Goal: Information Seeking & Learning: Learn about a topic

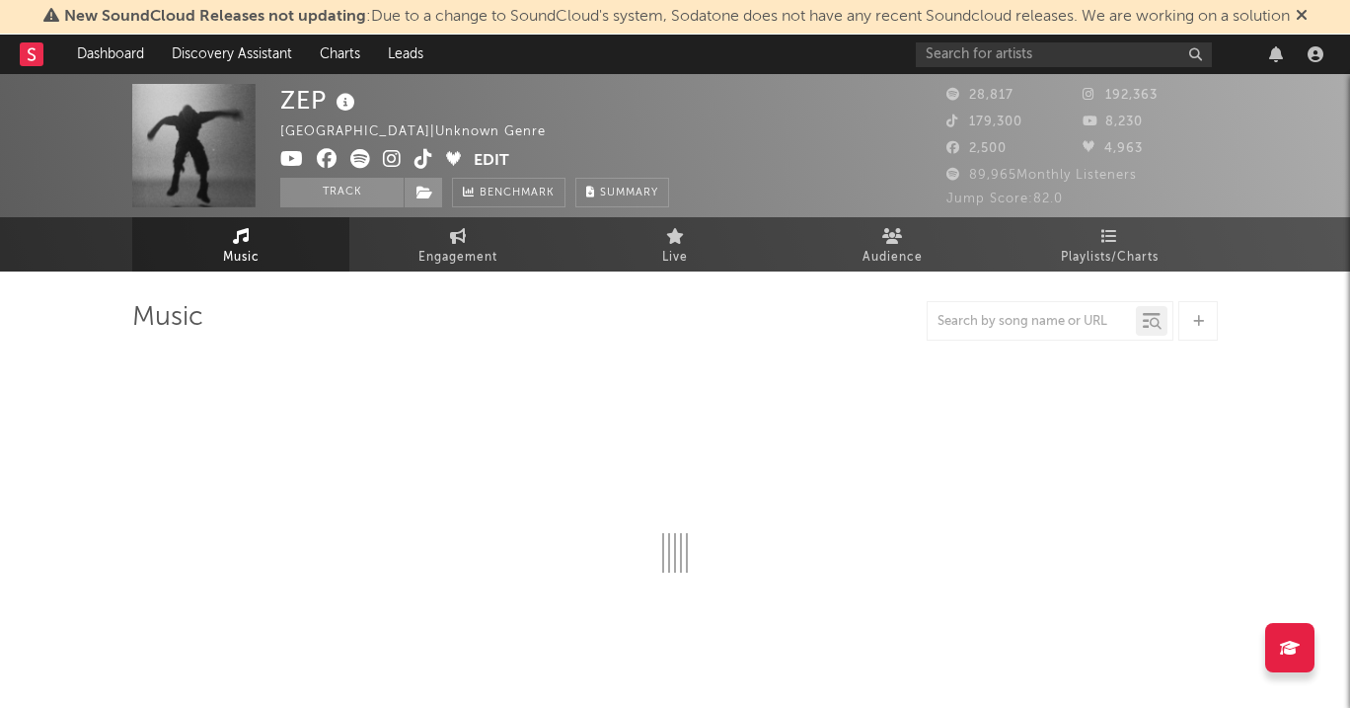
select select "6m"
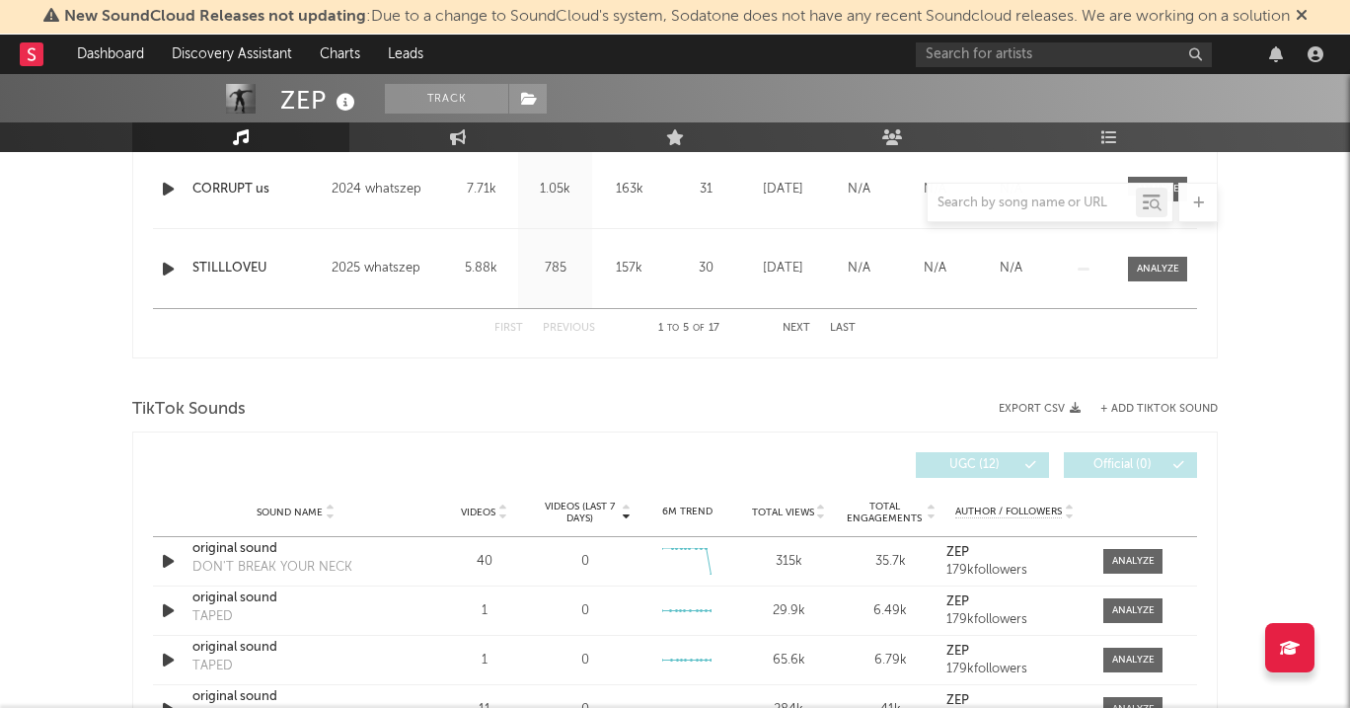
scroll to position [1108, 0]
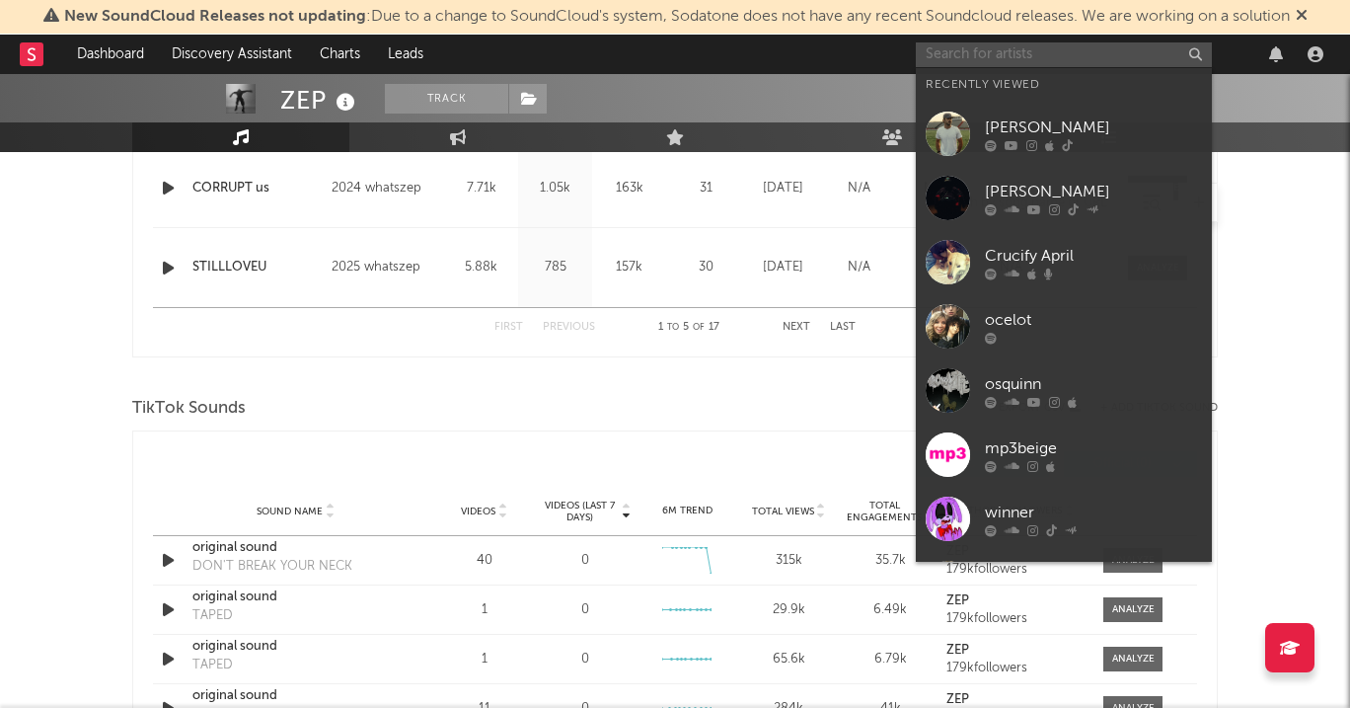
click at [1032, 57] on input "text" at bounding box center [1064, 54] width 296 height 25
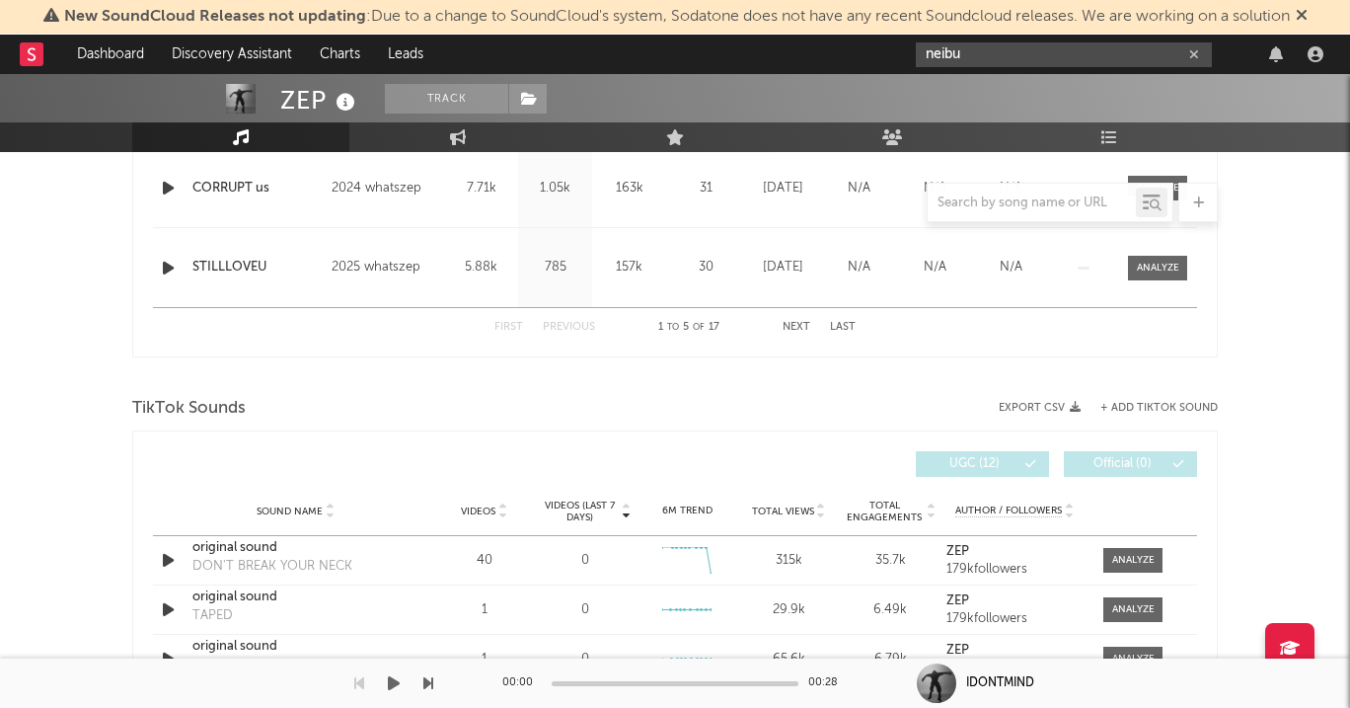
type input "neibu"
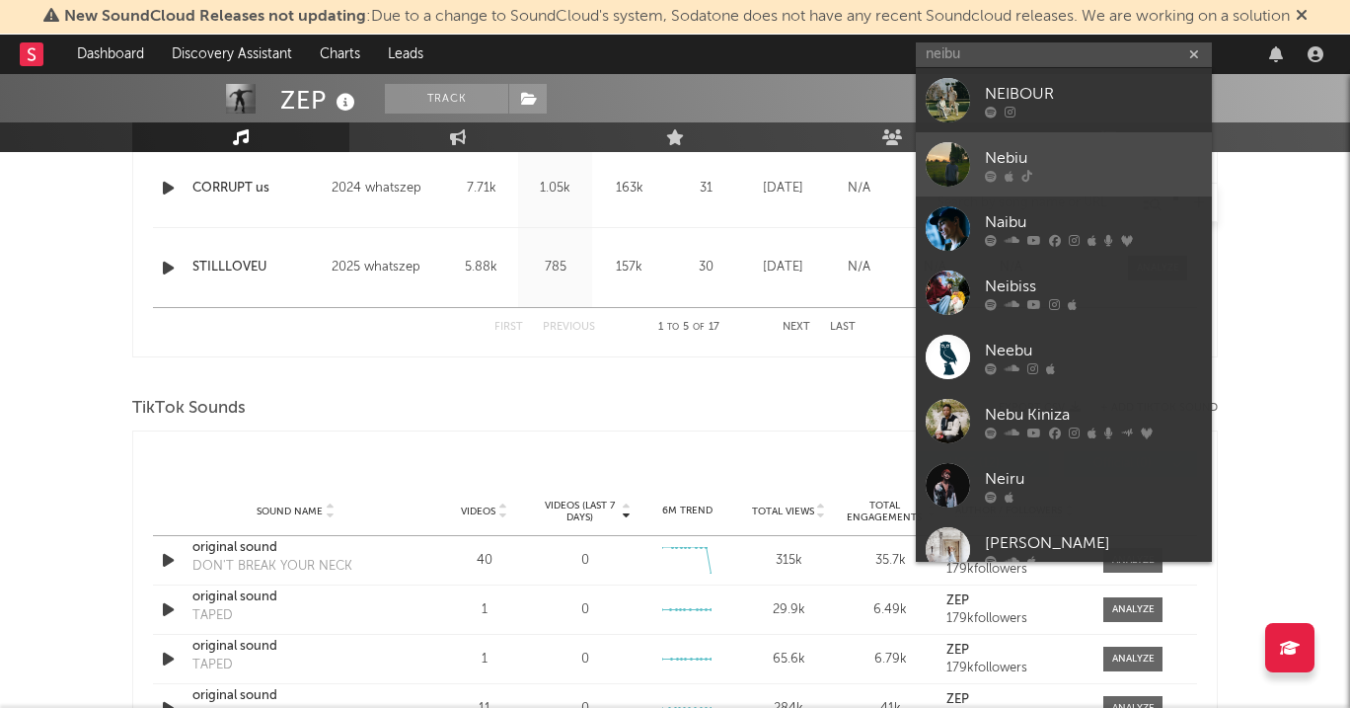
click at [1072, 154] on div "Nebiu" at bounding box center [1093, 158] width 217 height 24
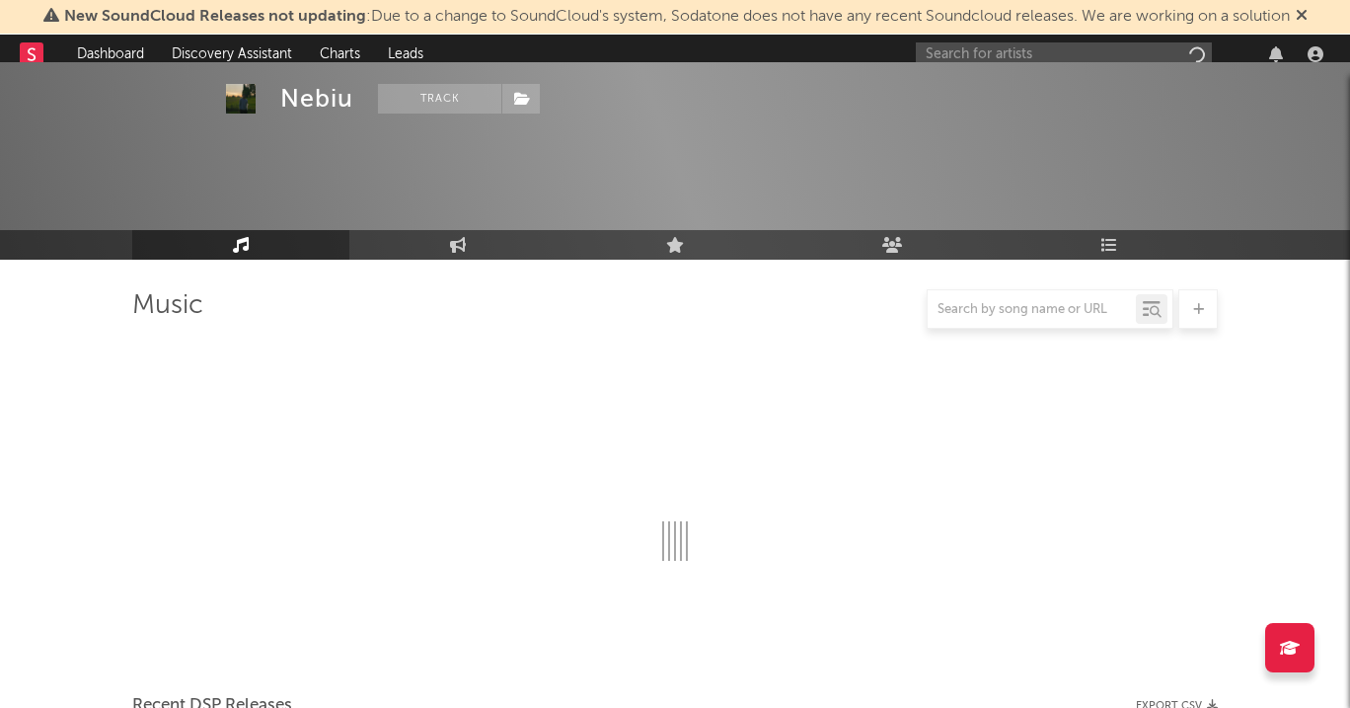
scroll to position [1108, 0]
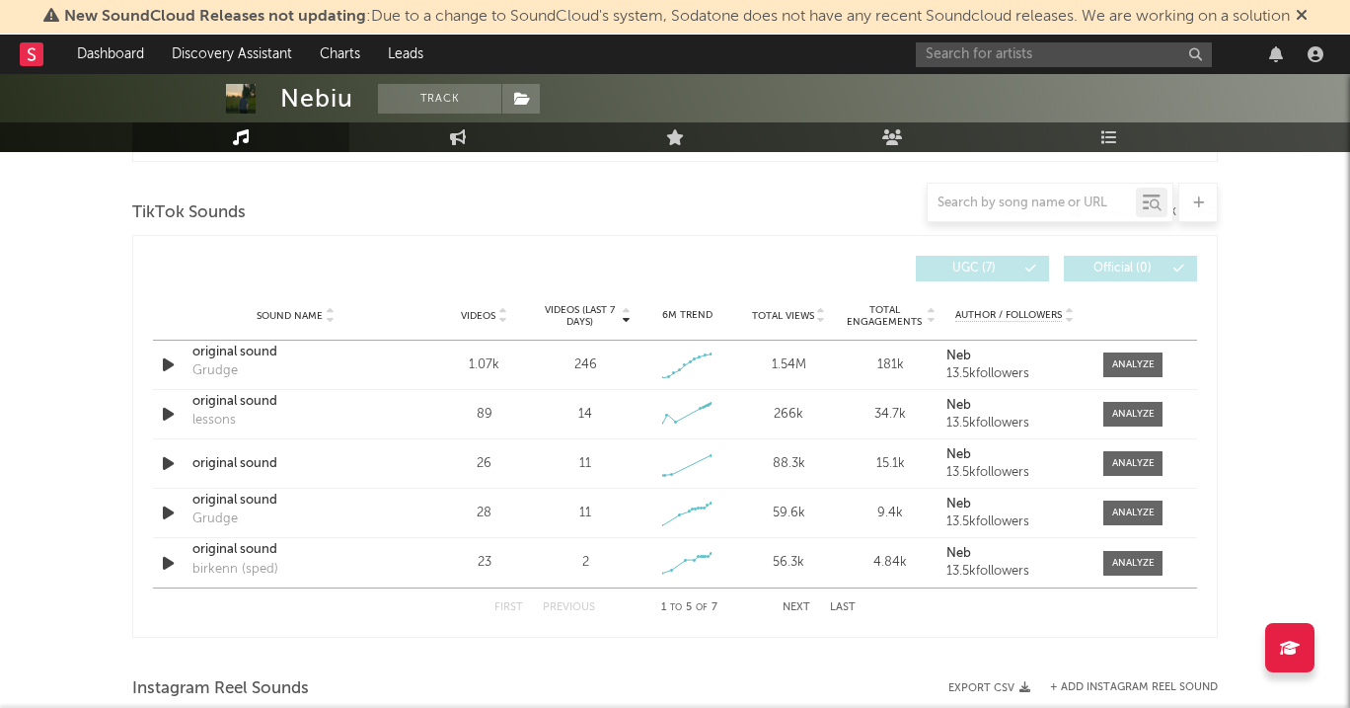
select select "1w"
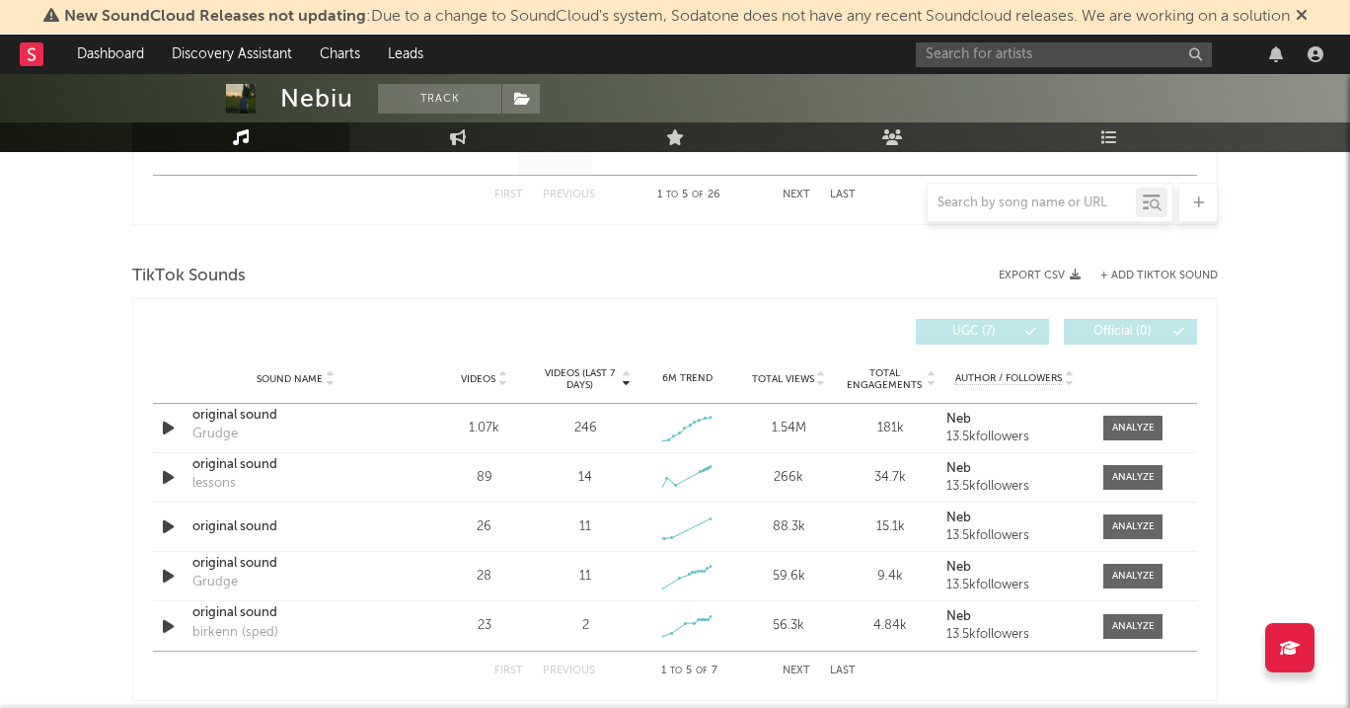
scroll to position [1136, 0]
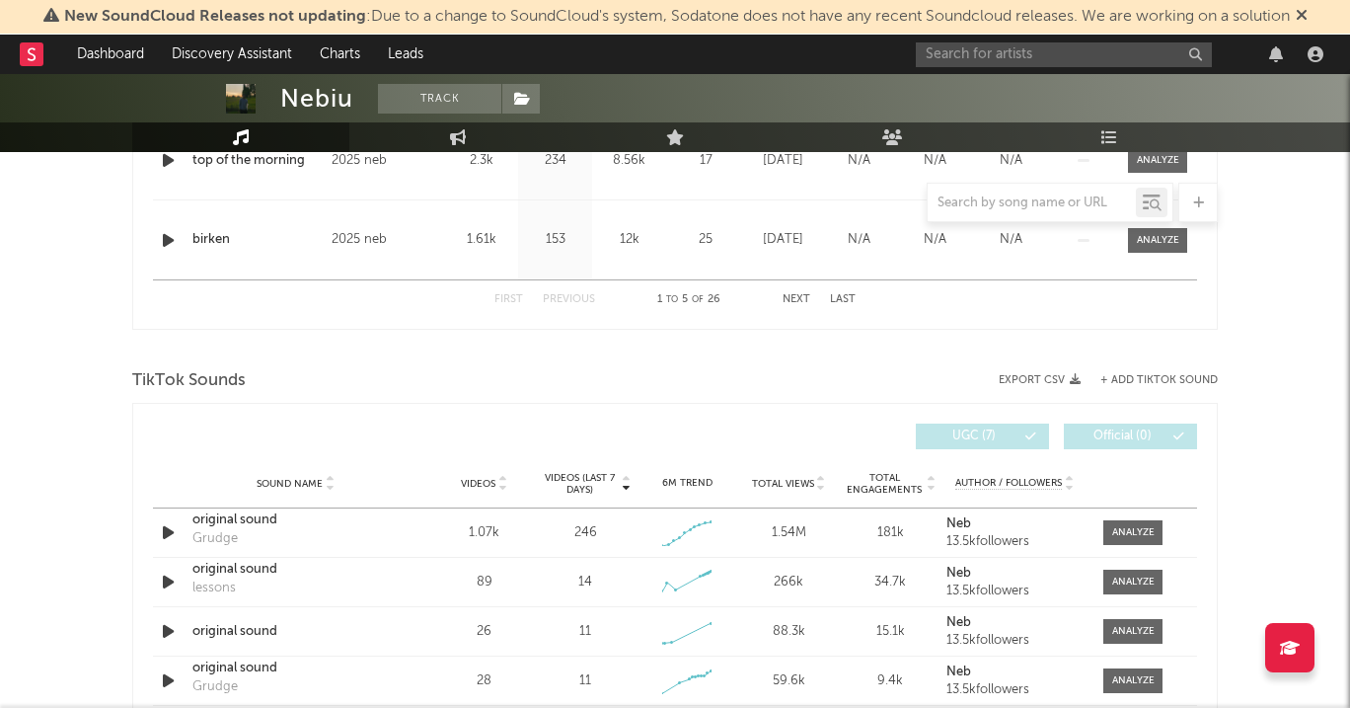
click at [1053, 35] on div at bounding box center [1123, 54] width 415 height 39
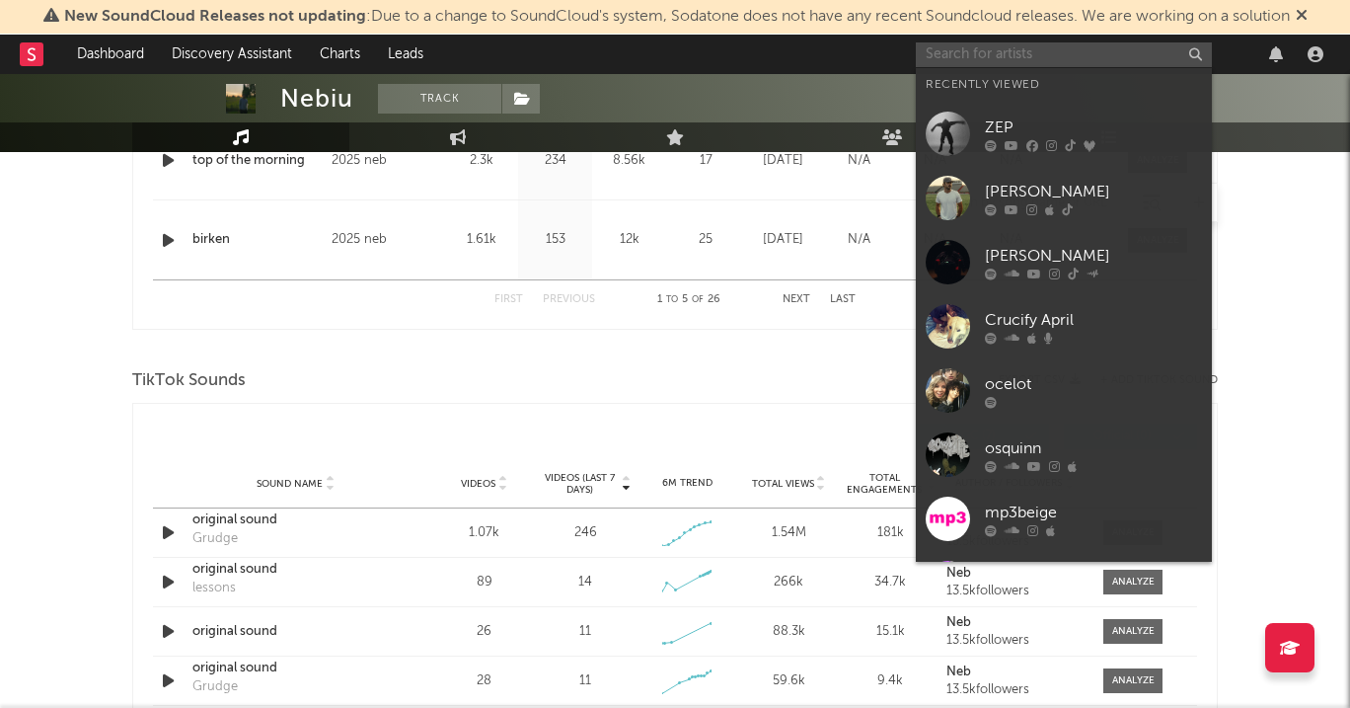
click at [1053, 43] on input "text" at bounding box center [1064, 54] width 296 height 25
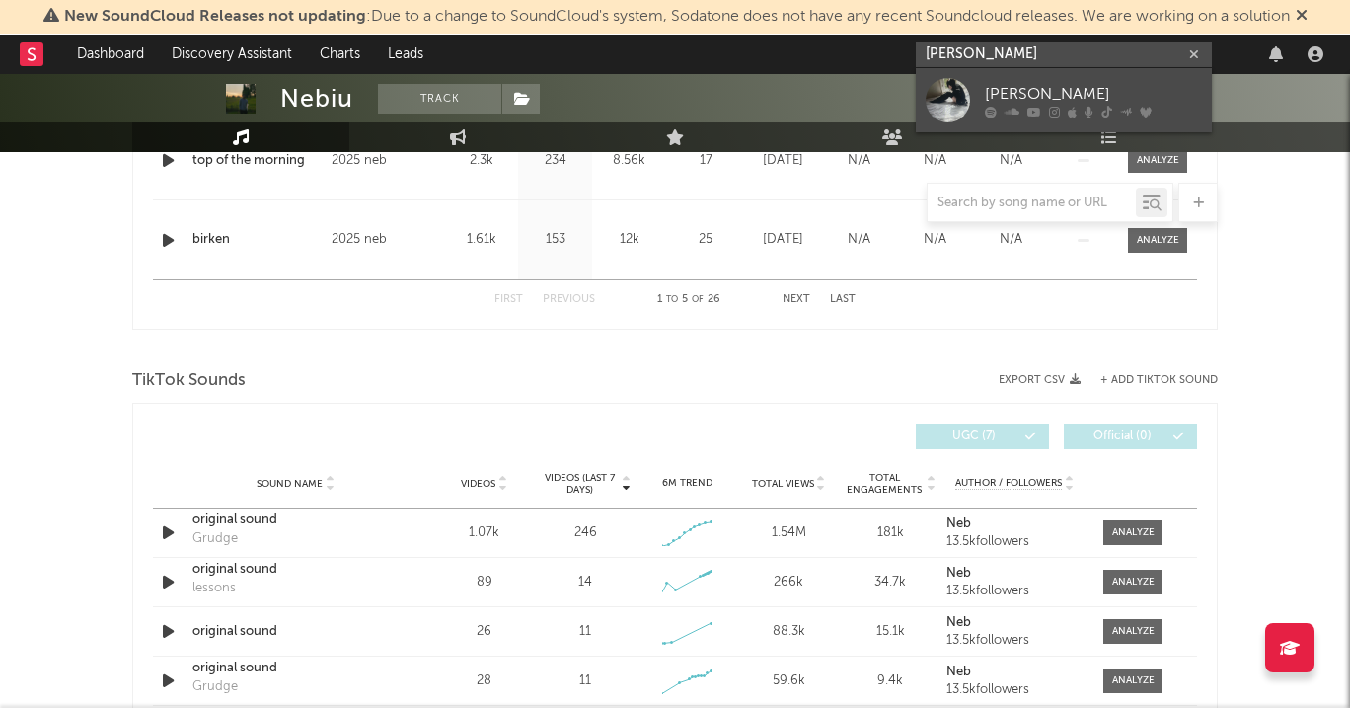
type input "[PERSON_NAME]"
click at [1057, 86] on div "[PERSON_NAME]" at bounding box center [1093, 94] width 217 height 24
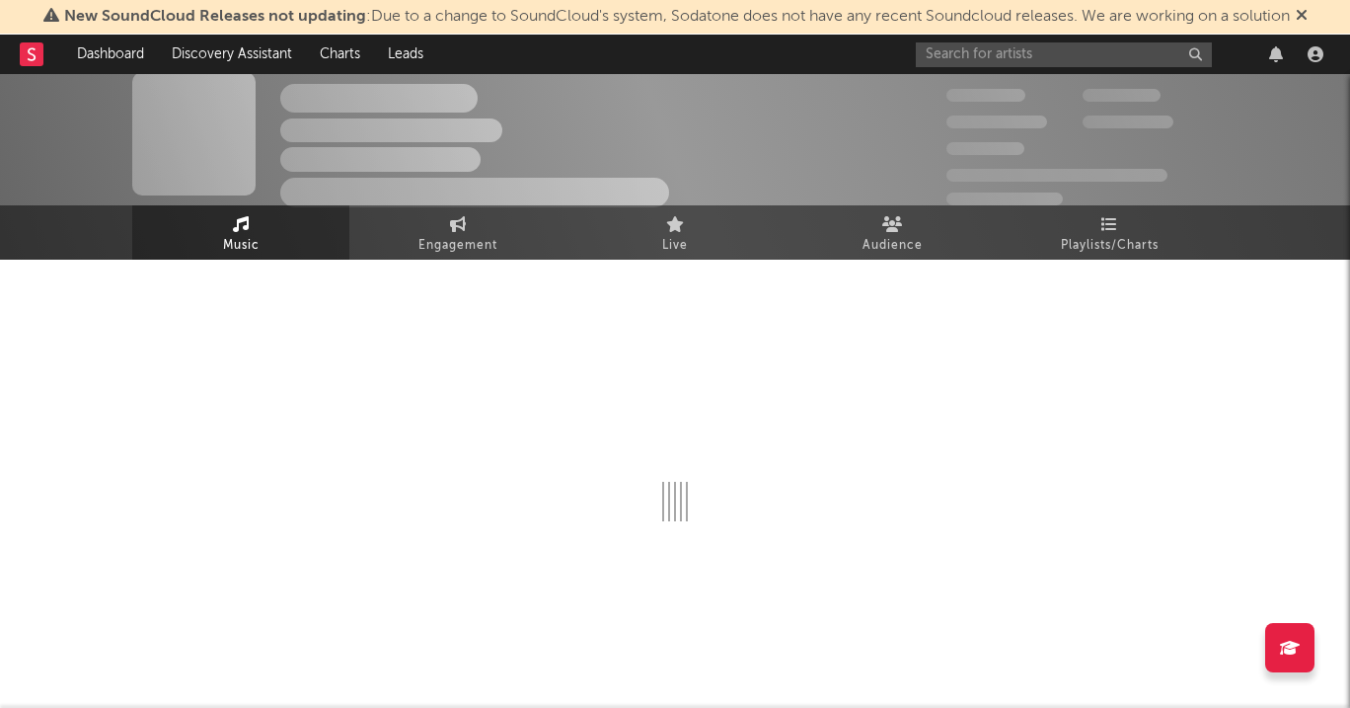
scroll to position [1136, 0]
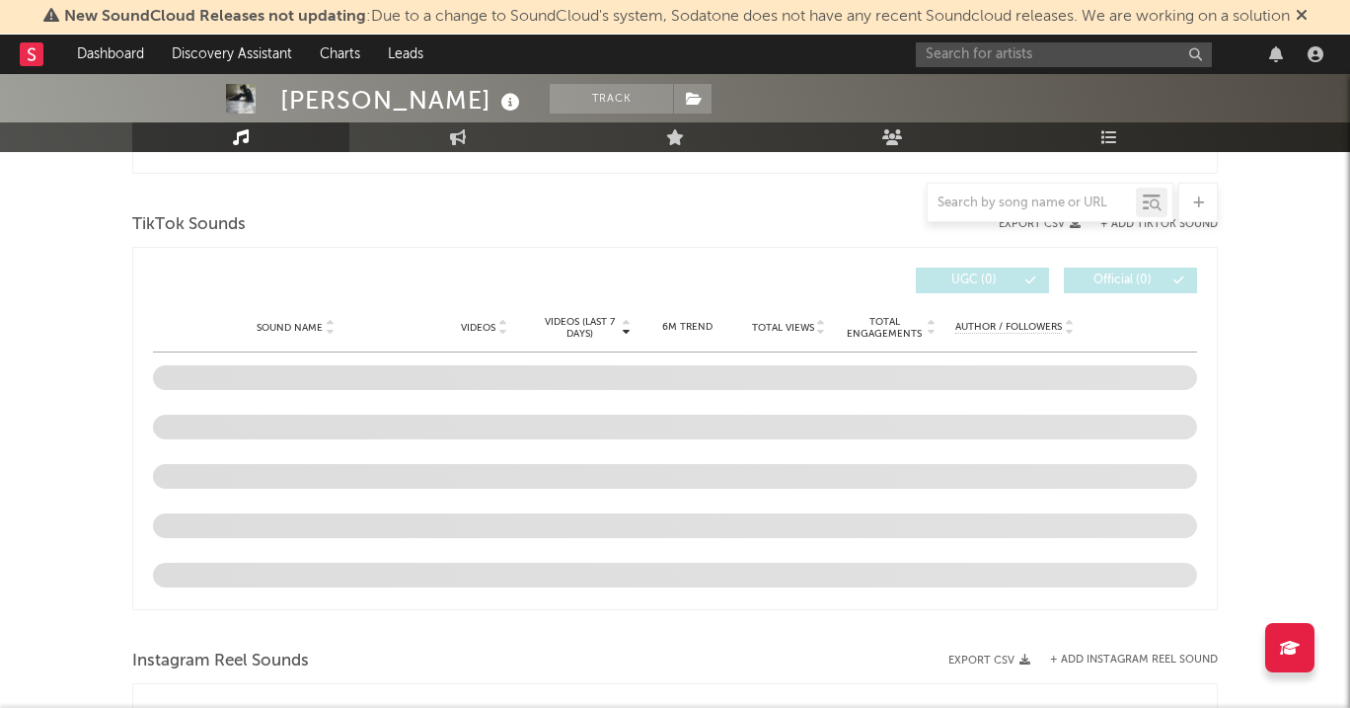
select select "1w"
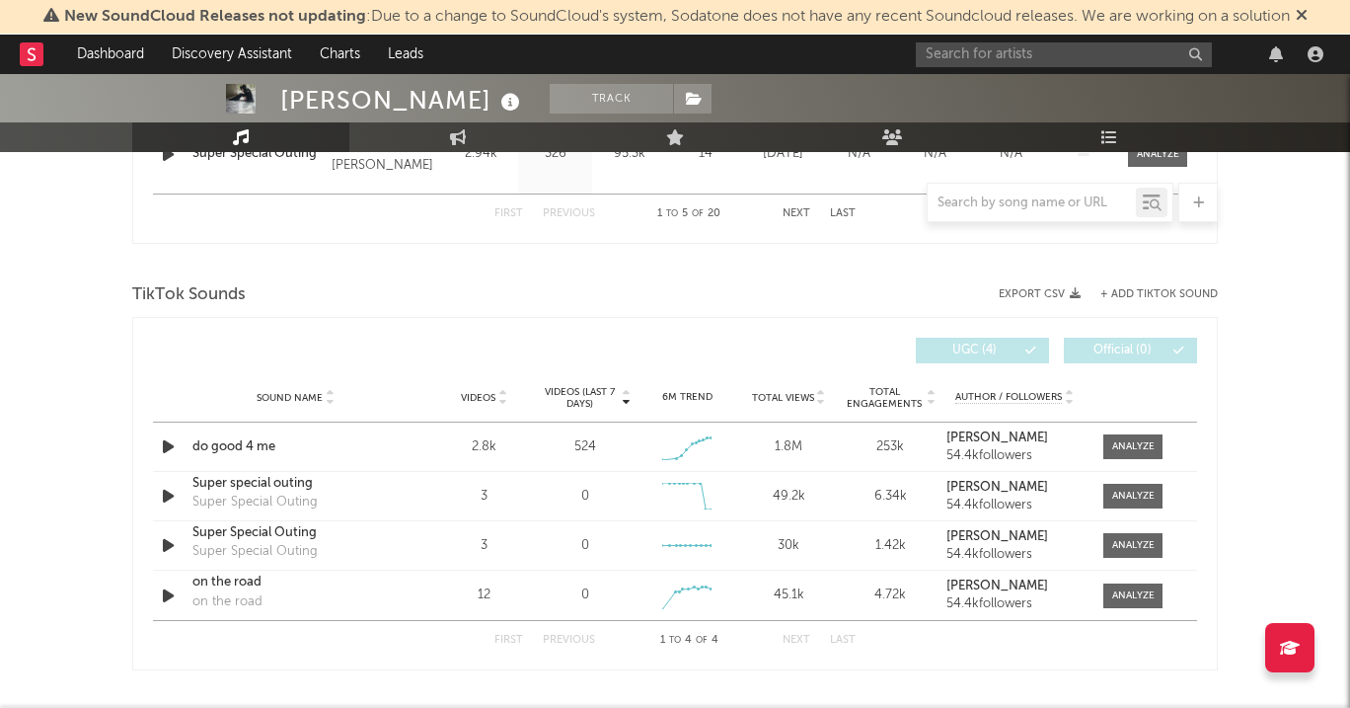
scroll to position [1224, 0]
